Goal: Transaction & Acquisition: Purchase product/service

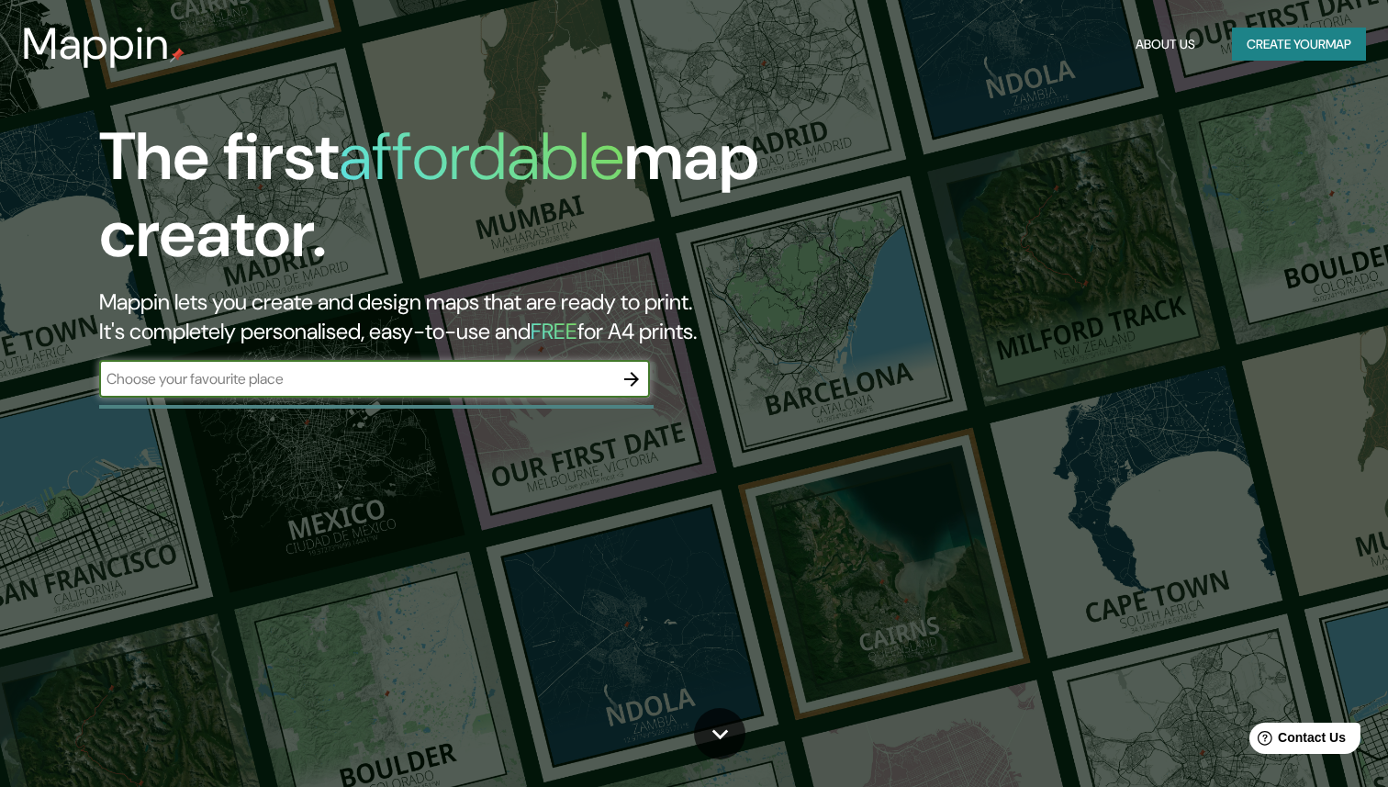
click at [189, 383] on input "text" at bounding box center [356, 378] width 514 height 21
type input "[GEOGRAPHIC_DATA]"
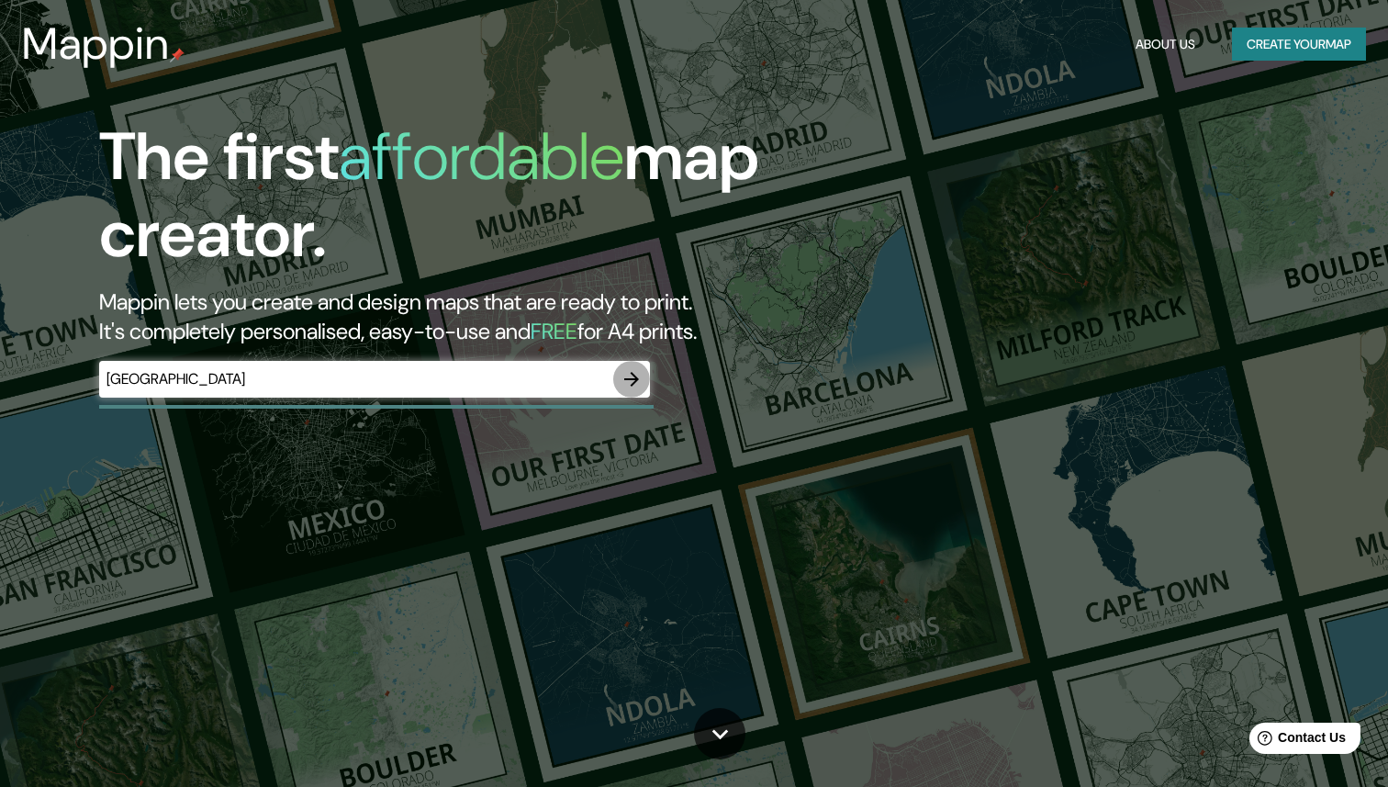
click at [629, 388] on icon "button" at bounding box center [632, 379] width 22 height 22
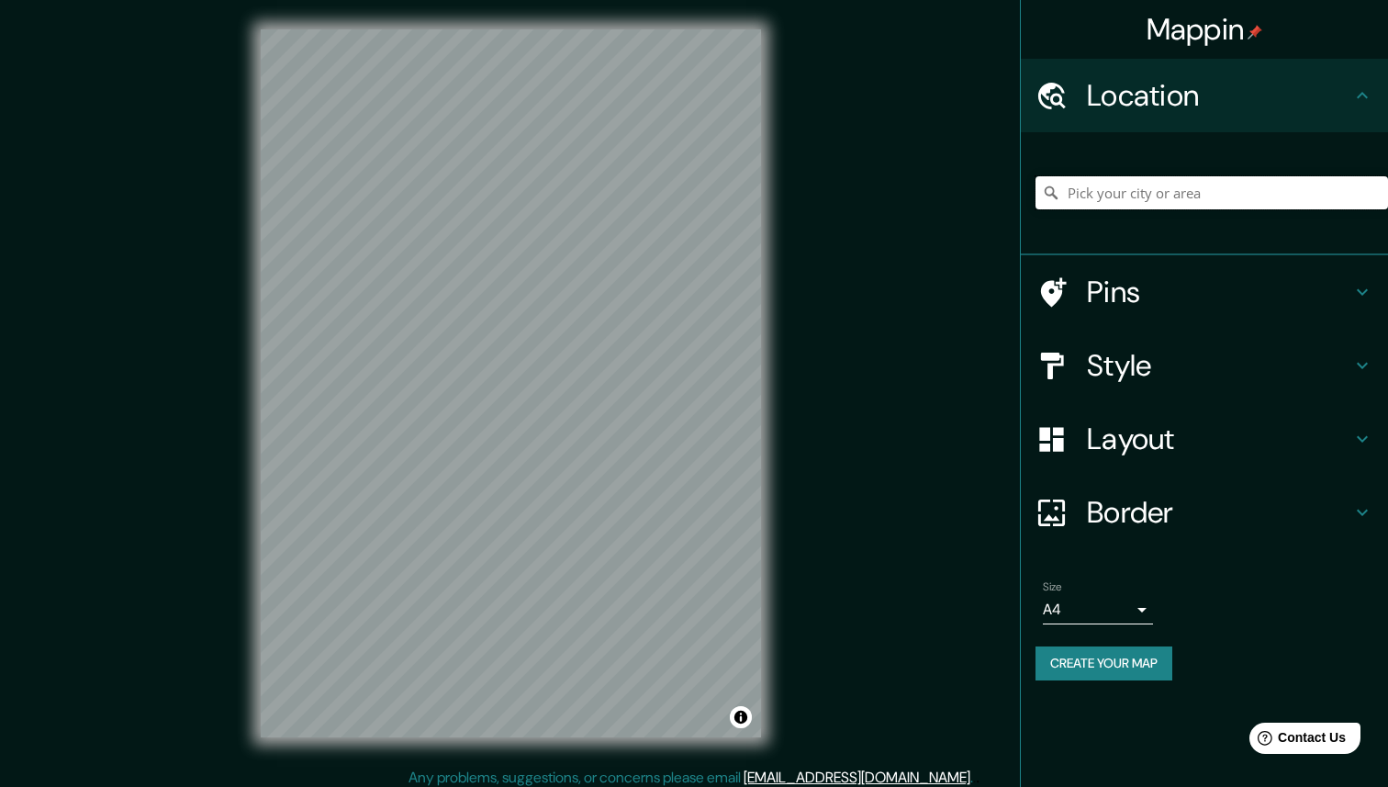
click at [1094, 205] on input "Pick your city or area" at bounding box center [1211, 192] width 353 height 33
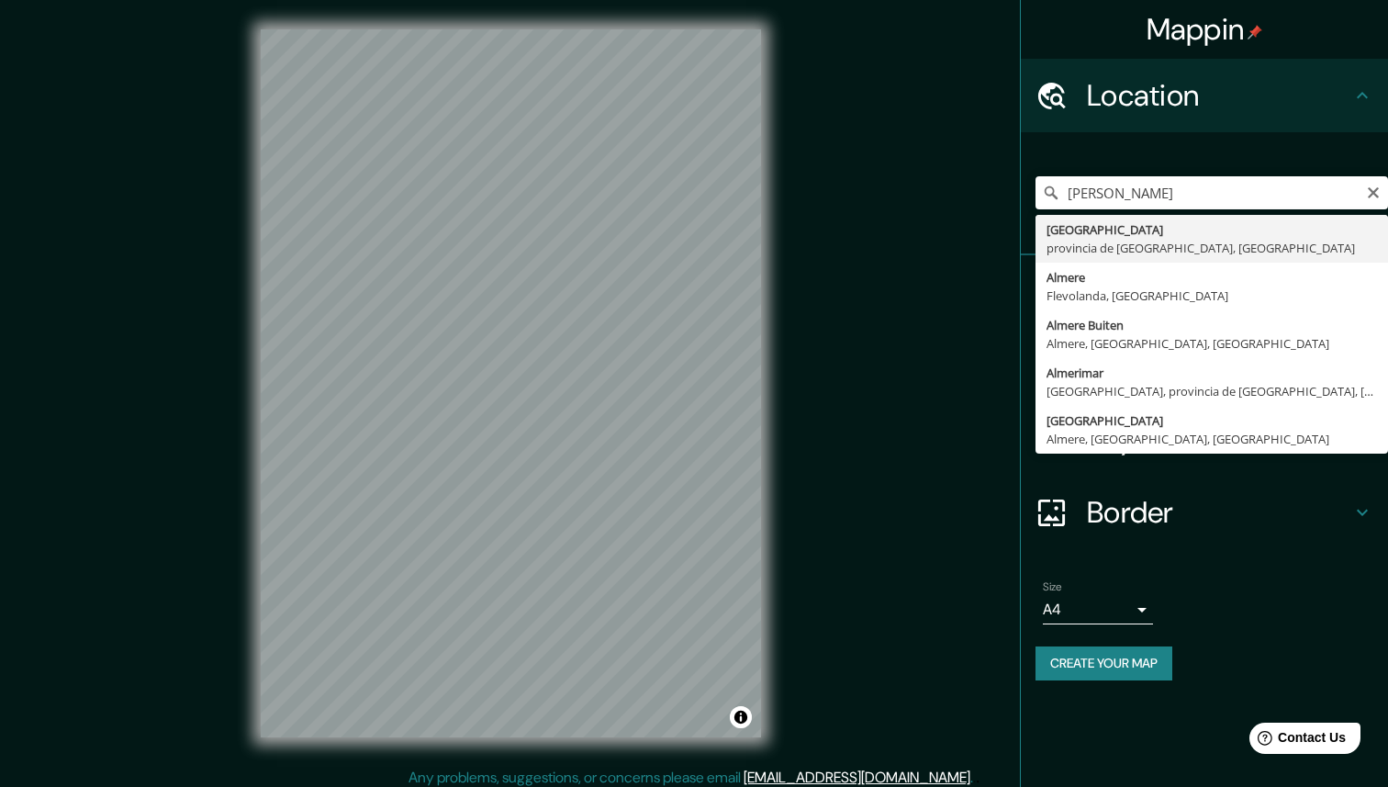
type input "[GEOGRAPHIC_DATA], [GEOGRAPHIC_DATA], [GEOGRAPHIC_DATA]"
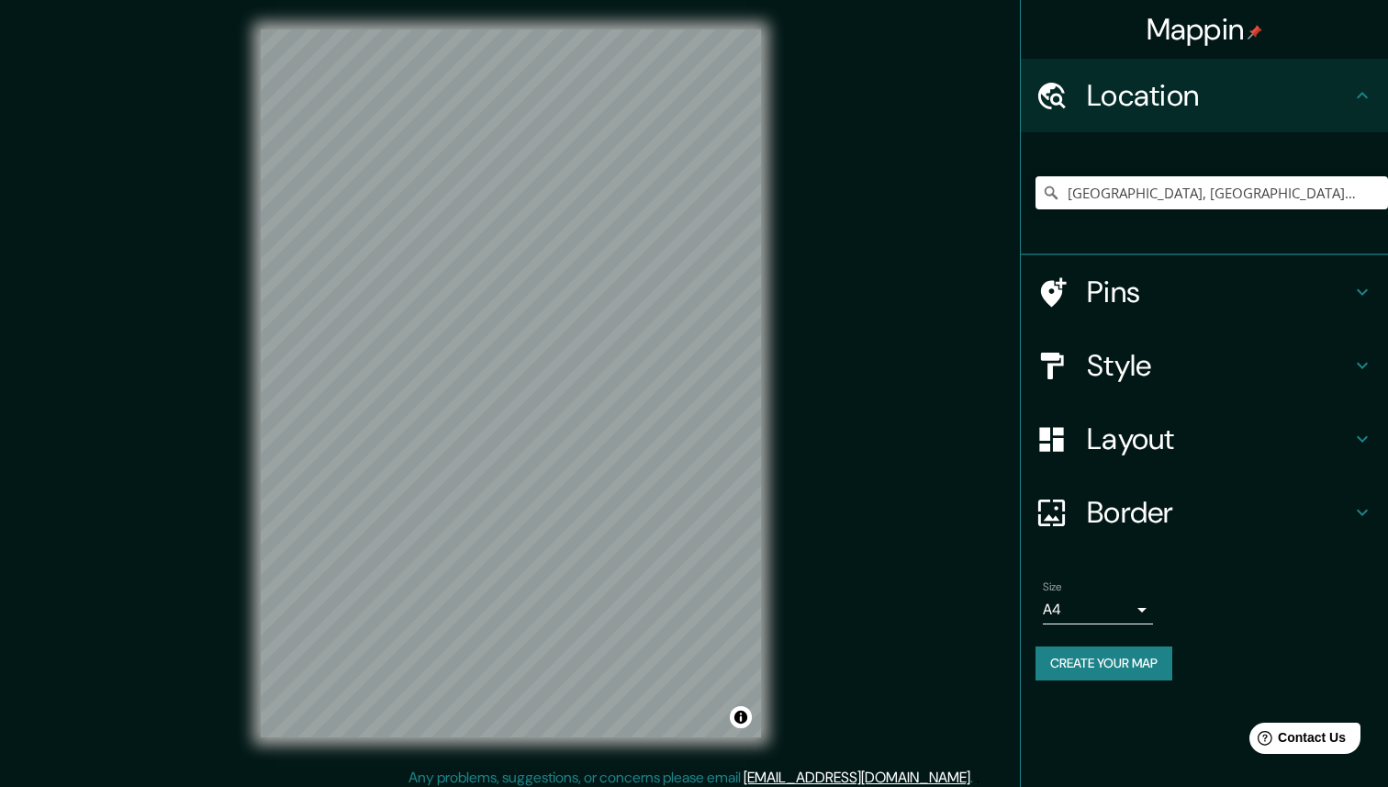
click at [1180, 369] on h4 "Style" at bounding box center [1219, 365] width 264 height 37
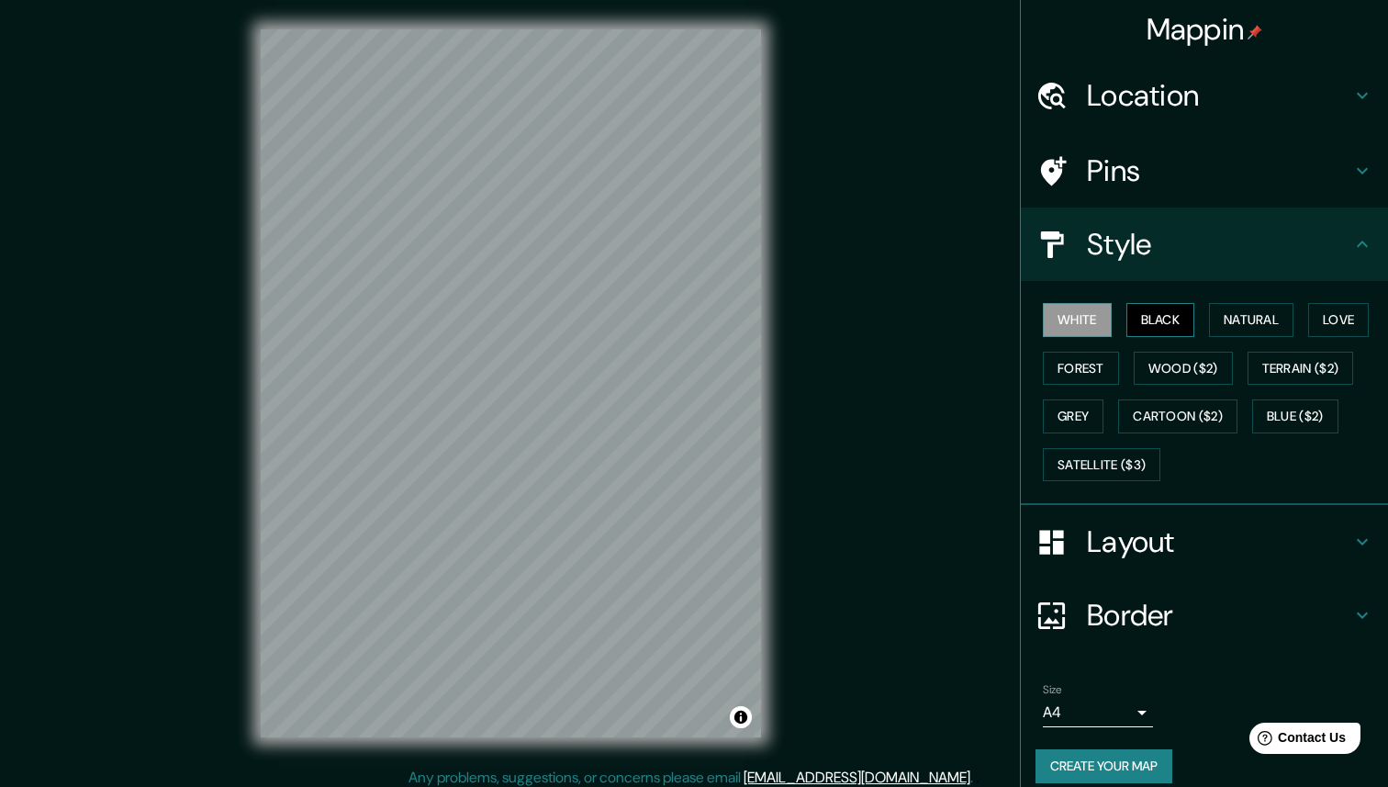
click at [1172, 320] on button "Black" at bounding box center [1160, 320] width 69 height 34
click at [1153, 763] on button "Create your map" at bounding box center [1103, 766] width 137 height 34
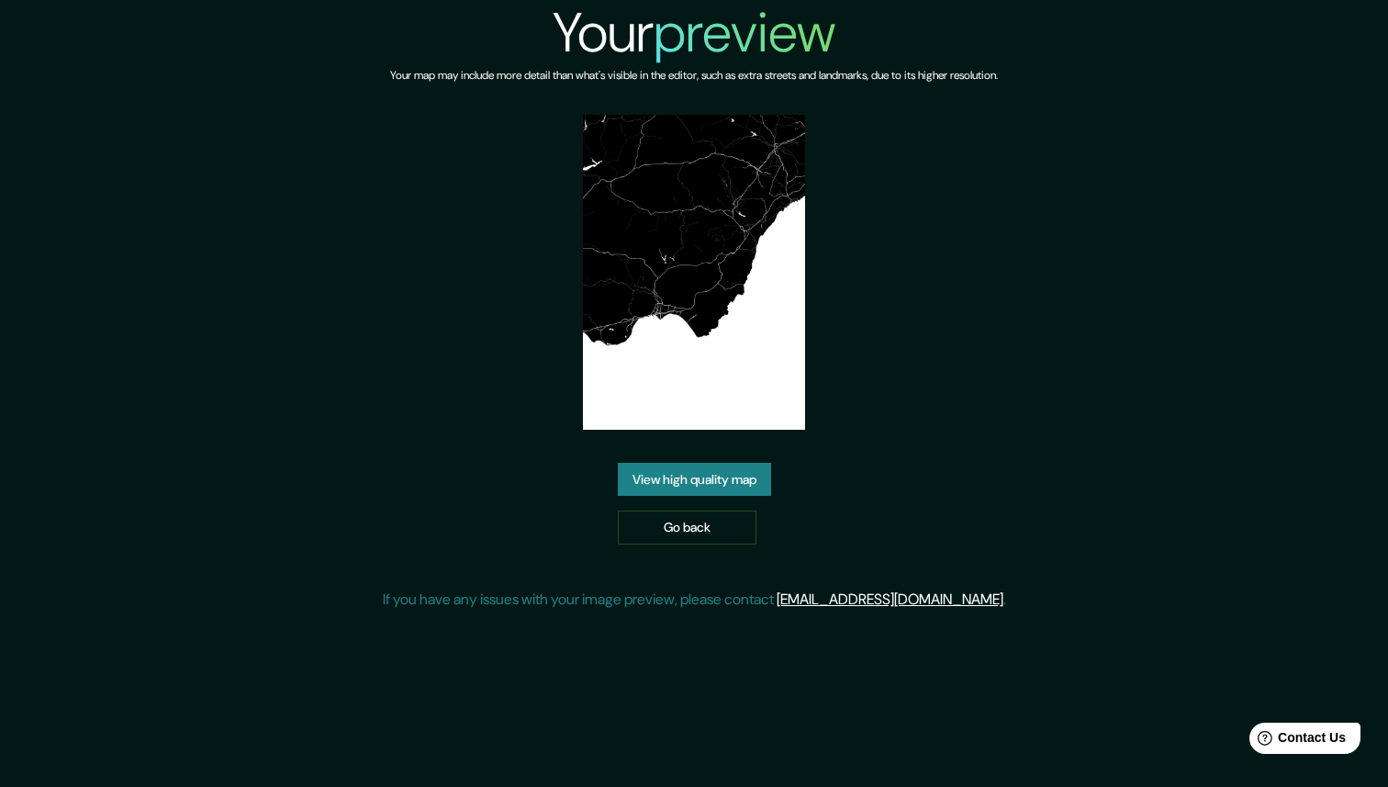
click at [676, 477] on link "View high quality map" at bounding box center [694, 480] width 153 height 34
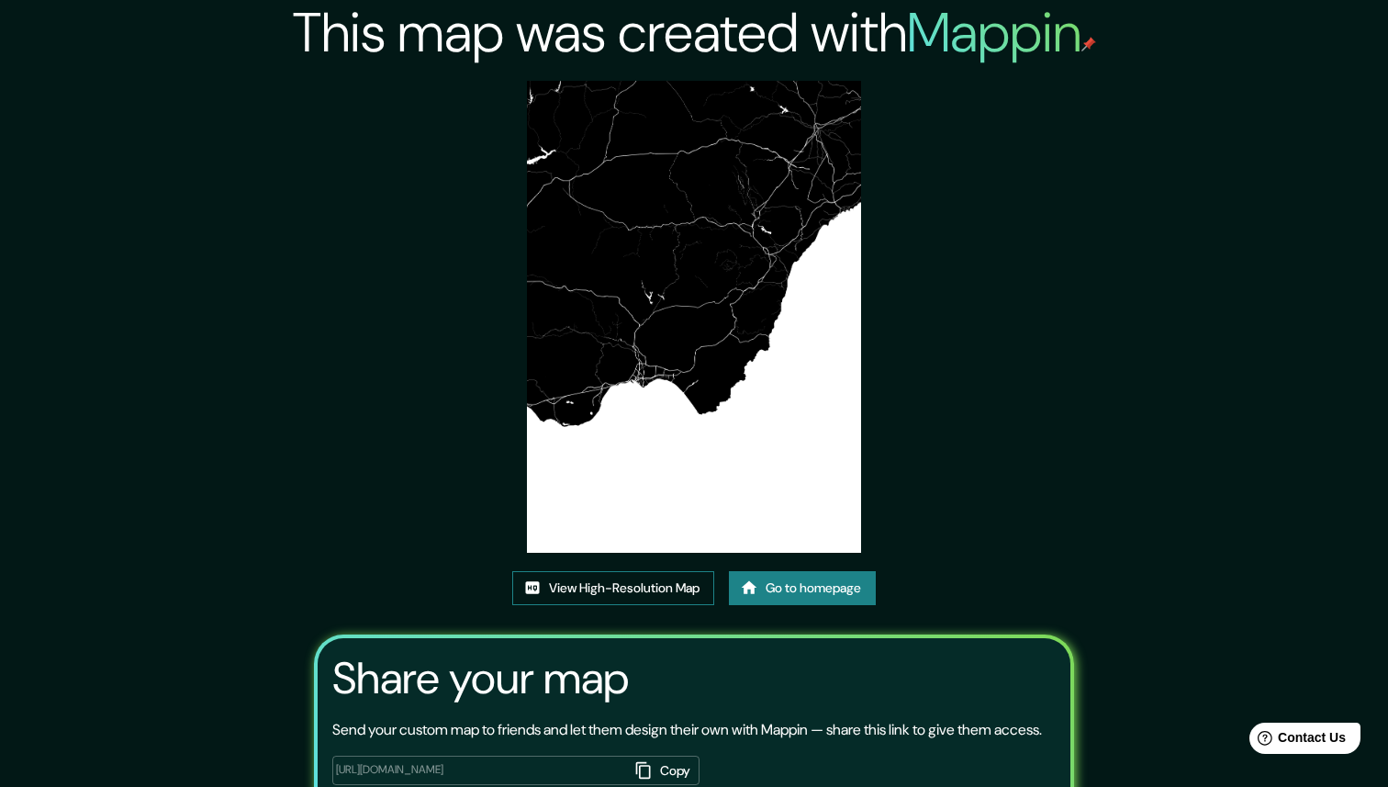
click at [650, 585] on link "View High-Resolution Map" at bounding box center [613, 588] width 202 height 34
